Goal: Navigation & Orientation: Find specific page/section

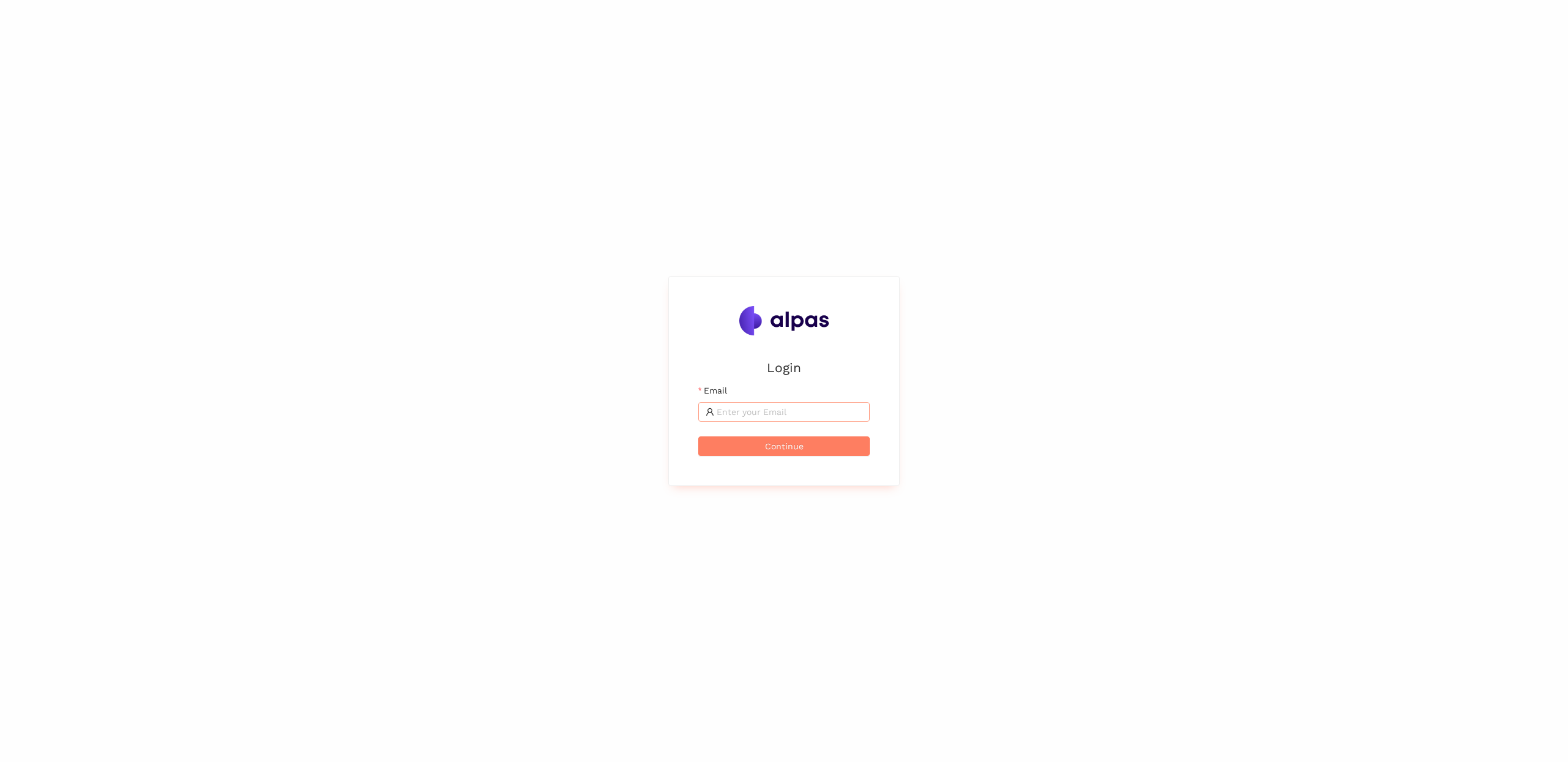
click at [776, 404] on span at bounding box center [784, 411] width 171 height 19
type input "[PERSON_NAME][EMAIL_ADDRESS]"
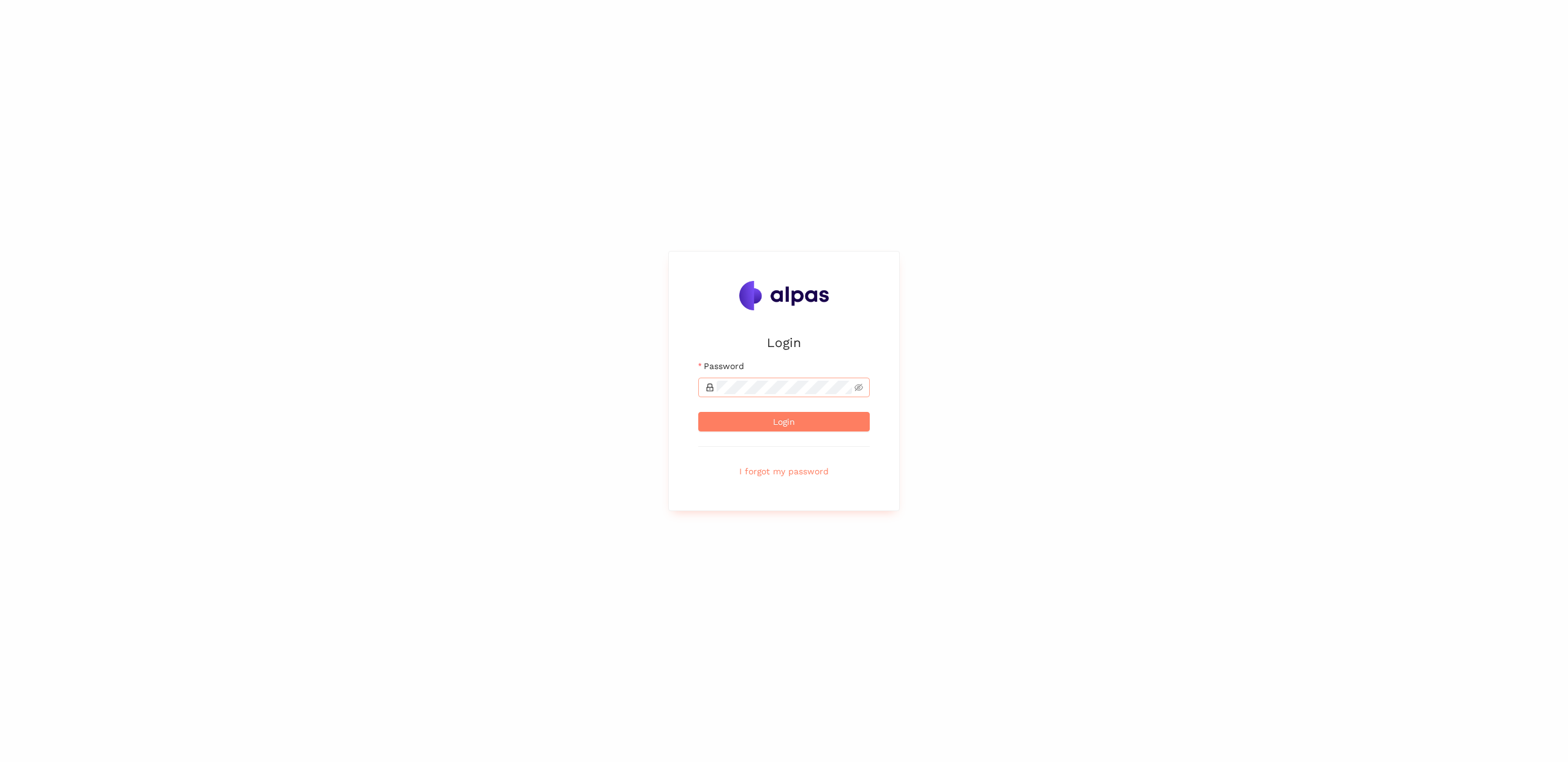
click at [750, 380] on span at bounding box center [784, 387] width 171 height 19
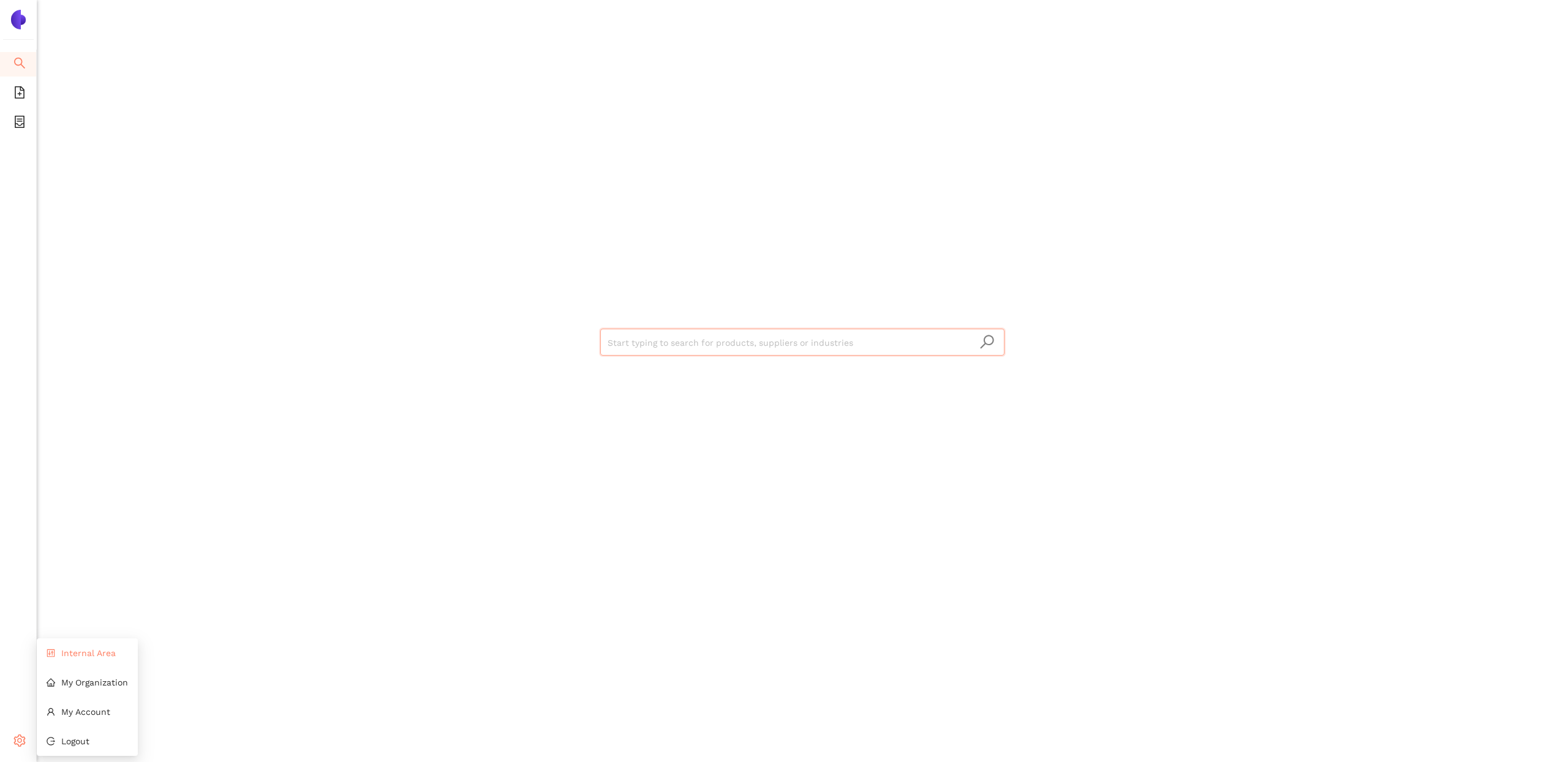
click at [106, 649] on span "Internal Area" at bounding box center [88, 652] width 54 height 10
